Goal: Find specific page/section: Find specific page/section

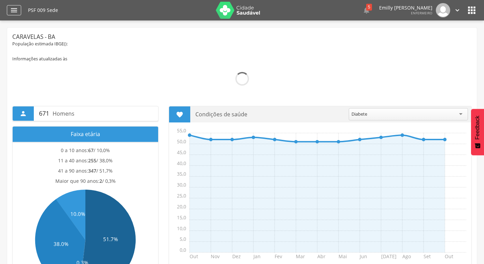
click at [13, 8] on icon "" at bounding box center [14, 10] width 8 height 8
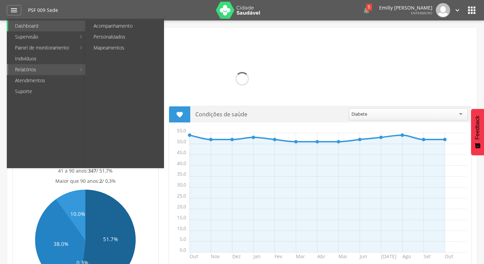
click at [53, 69] on link "Relatórios" at bounding box center [42, 69] width 68 height 11
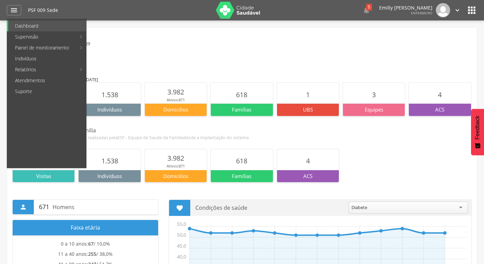
click at [366, 24] on div " Supervisão  Distritos  Ubs Coordenador: - Caravelas / BA Intervalo de Tempo…" at bounding box center [242, 152] width 484 height 264
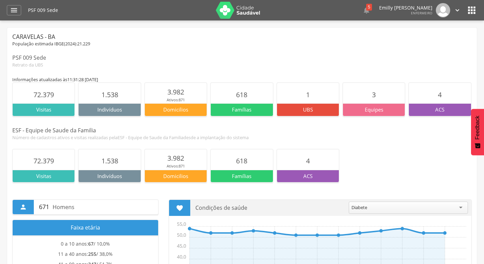
click at [458, 11] on icon "" at bounding box center [457, 10] width 8 height 8
click at [331, 26] on div " Supervisão  Distritos  Ubs Coordenador: - Caravelas / BA Intervalo de Tempo…" at bounding box center [242, 152] width 484 height 264
click at [475, 11] on icon "" at bounding box center [471, 10] width 11 height 11
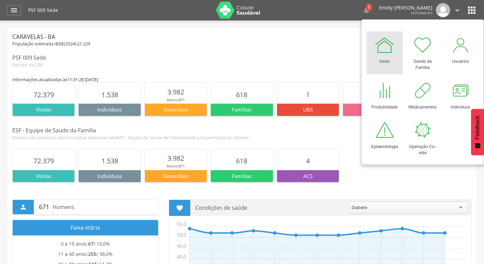
click at [311, 56] on div "PSF 009 Sede" at bounding box center [241, 58] width 459 height 8
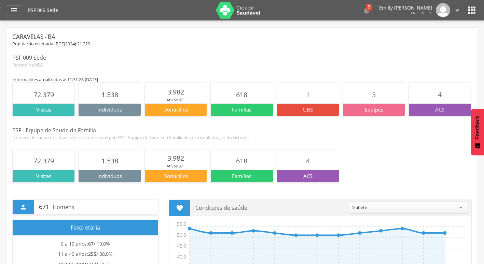
click at [454, 11] on icon "" at bounding box center [457, 10] width 8 height 8
click at [419, 42] on link "Sair" at bounding box center [434, 39] width 54 height 9
